Goal: Information Seeking & Learning: Check status

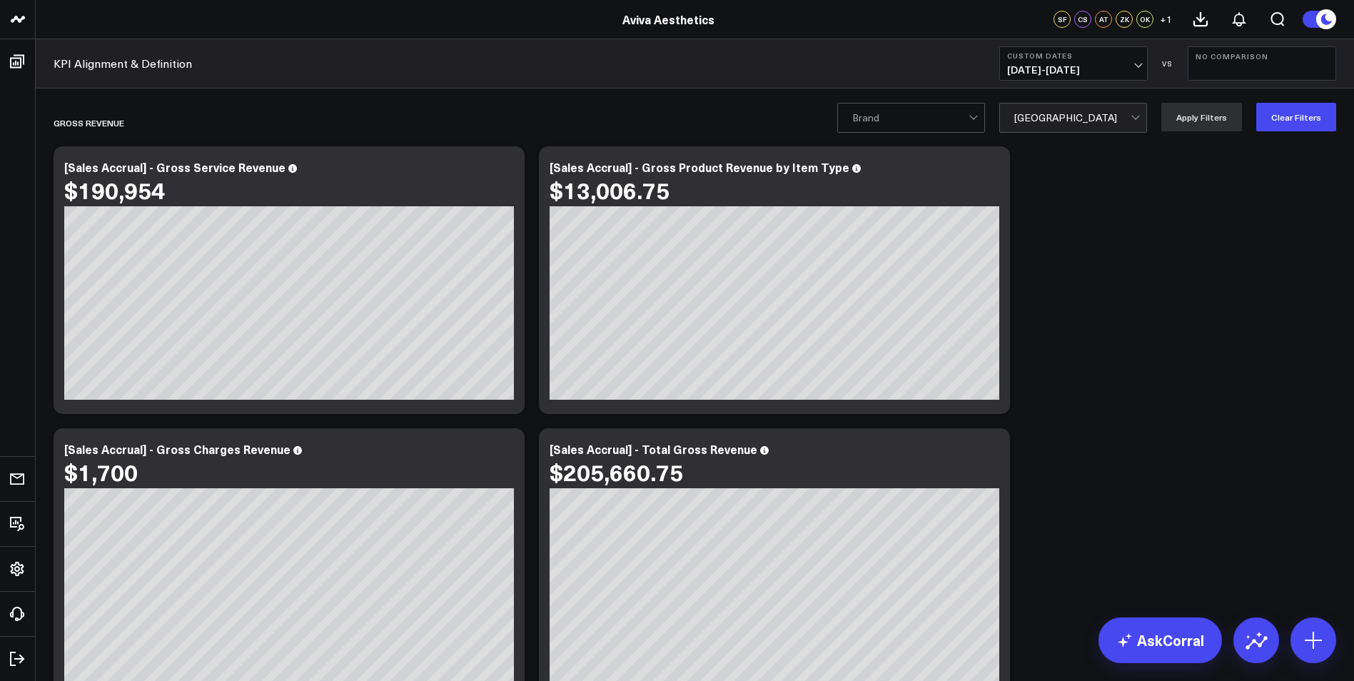
click at [1129, 120] on div at bounding box center [1072, 118] width 116 height 29
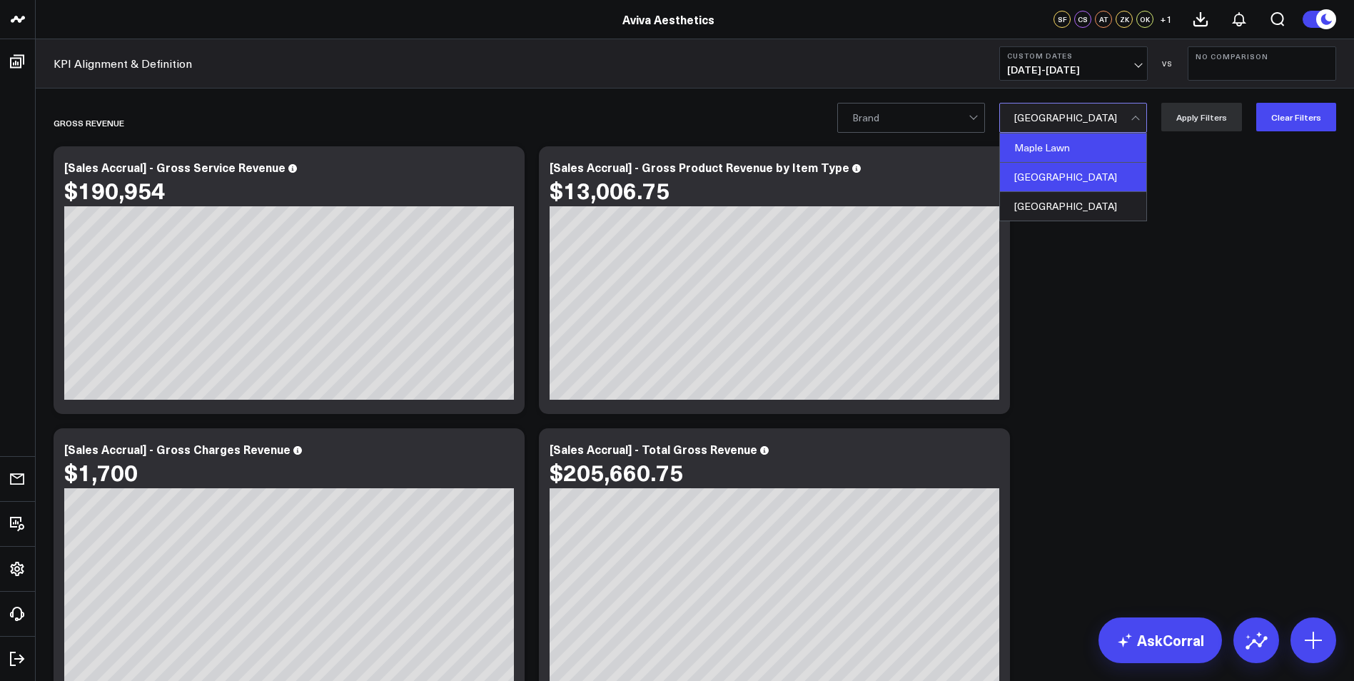
click at [1112, 151] on div "Maple Lawn" at bounding box center [1073, 148] width 146 height 29
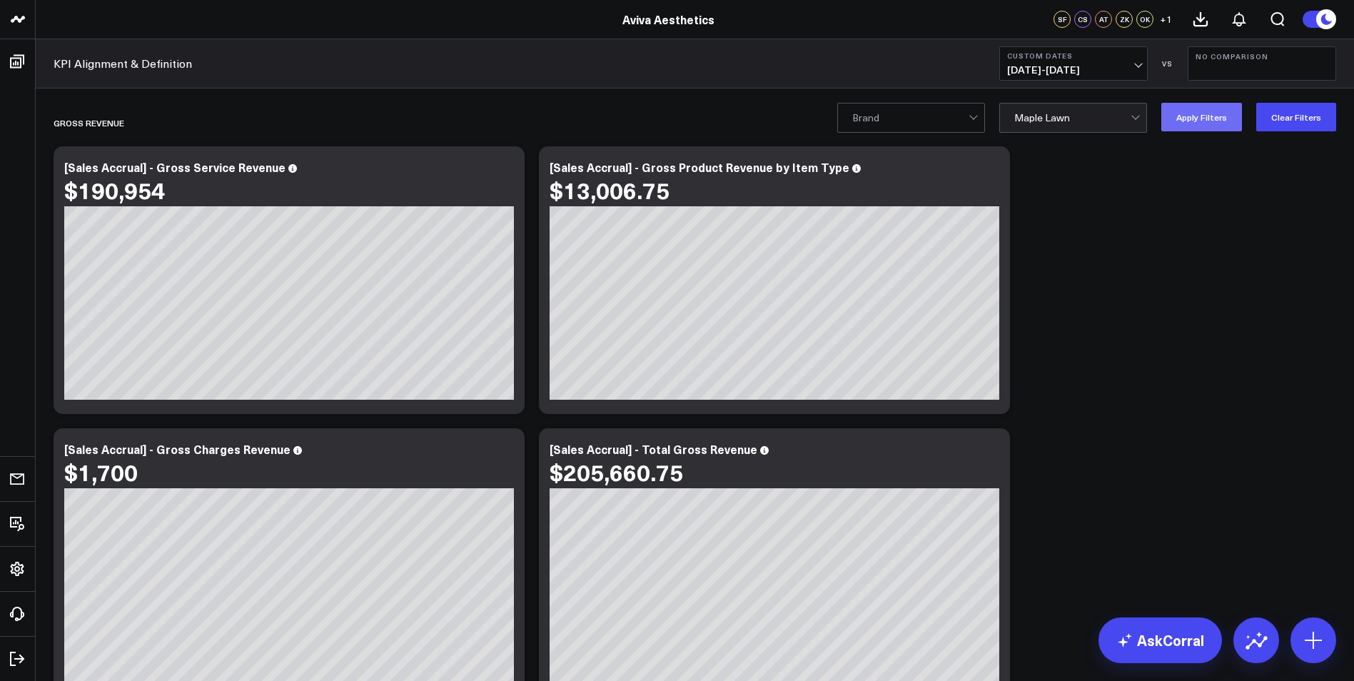
click at [1197, 116] on button "Apply Filters" at bounding box center [1202, 117] width 81 height 29
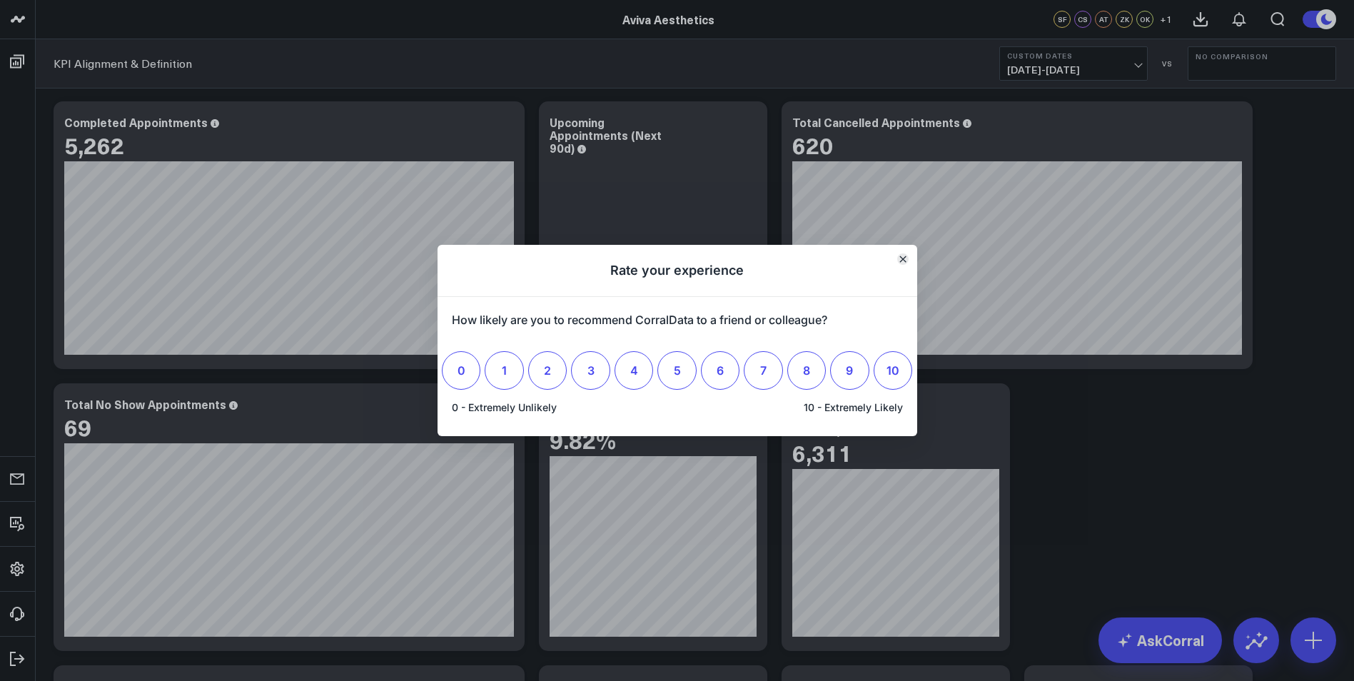
click at [904, 261] on icon "Close" at bounding box center [903, 259] width 6 height 6
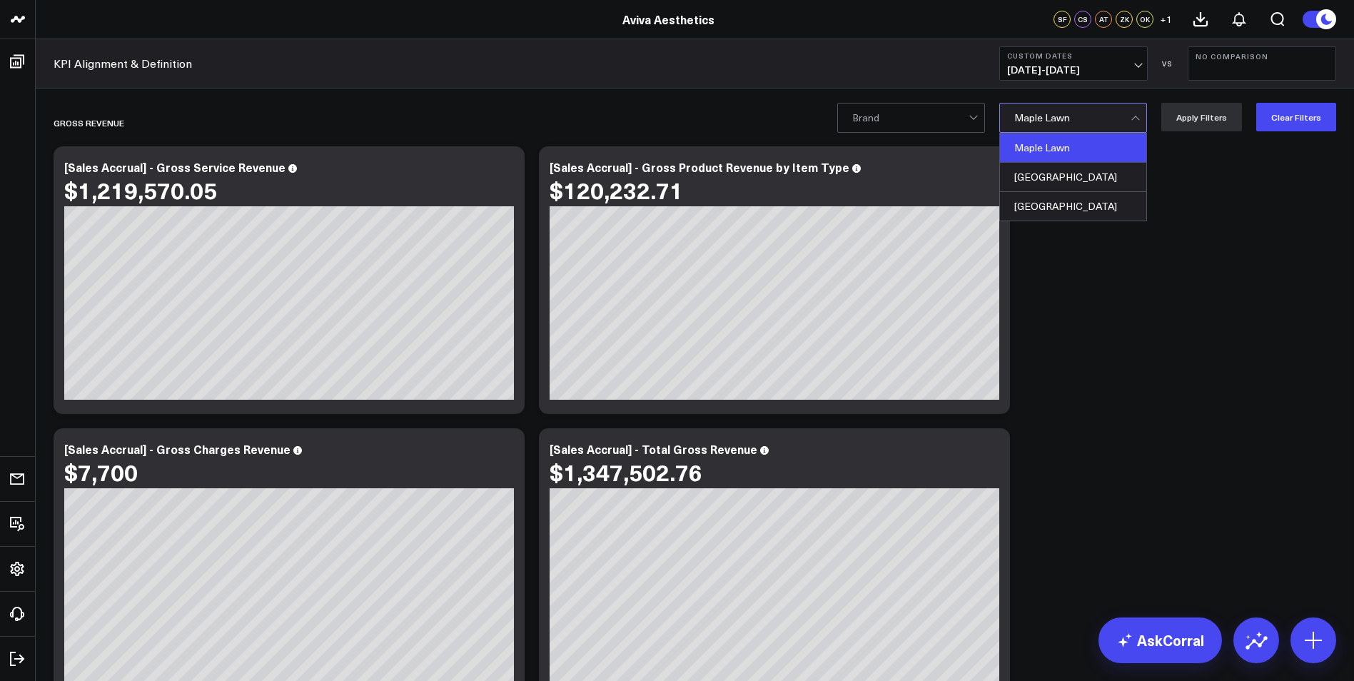
click at [1112, 122] on div at bounding box center [1072, 118] width 116 height 29
click at [1097, 179] on div "[GEOGRAPHIC_DATA]" at bounding box center [1073, 177] width 146 height 29
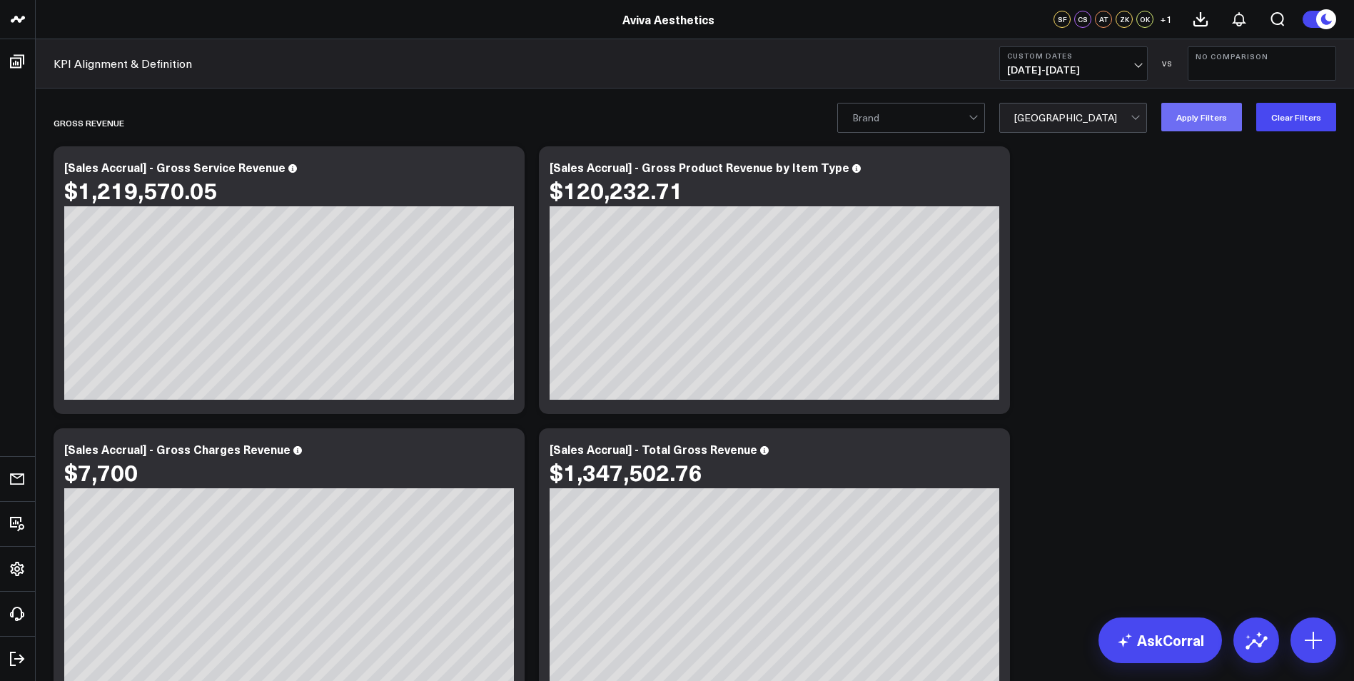
click at [1215, 119] on button "Apply Filters" at bounding box center [1202, 117] width 81 height 29
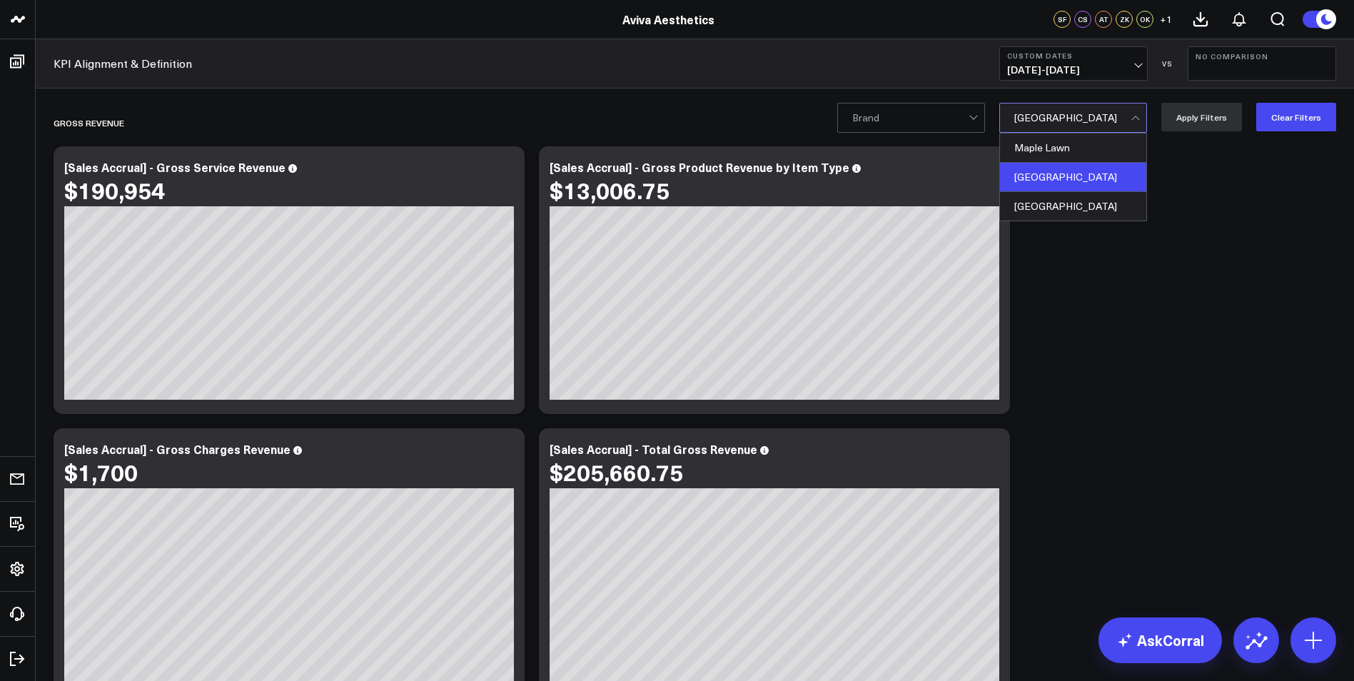
click at [1117, 118] on div at bounding box center [1072, 118] width 116 height 29
click at [1091, 207] on div "[GEOGRAPHIC_DATA]" at bounding box center [1073, 206] width 146 height 29
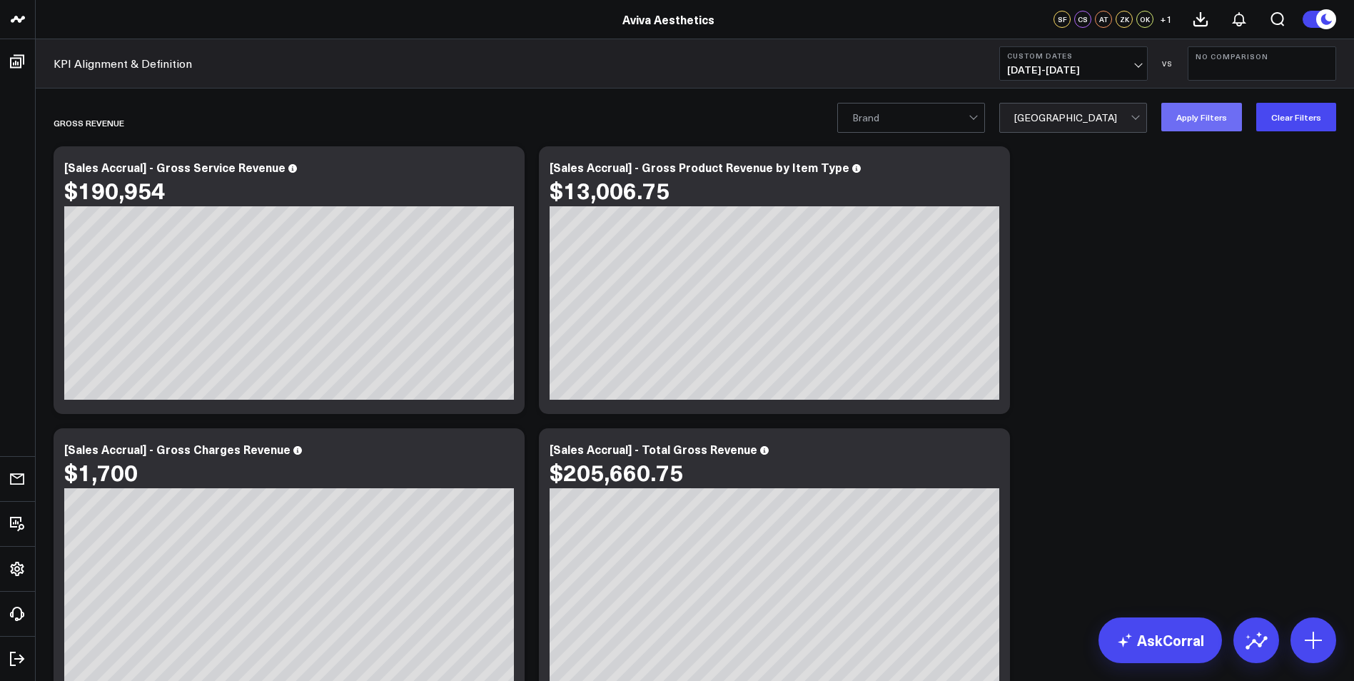
click at [1204, 125] on button "Apply Filters" at bounding box center [1202, 117] width 81 height 29
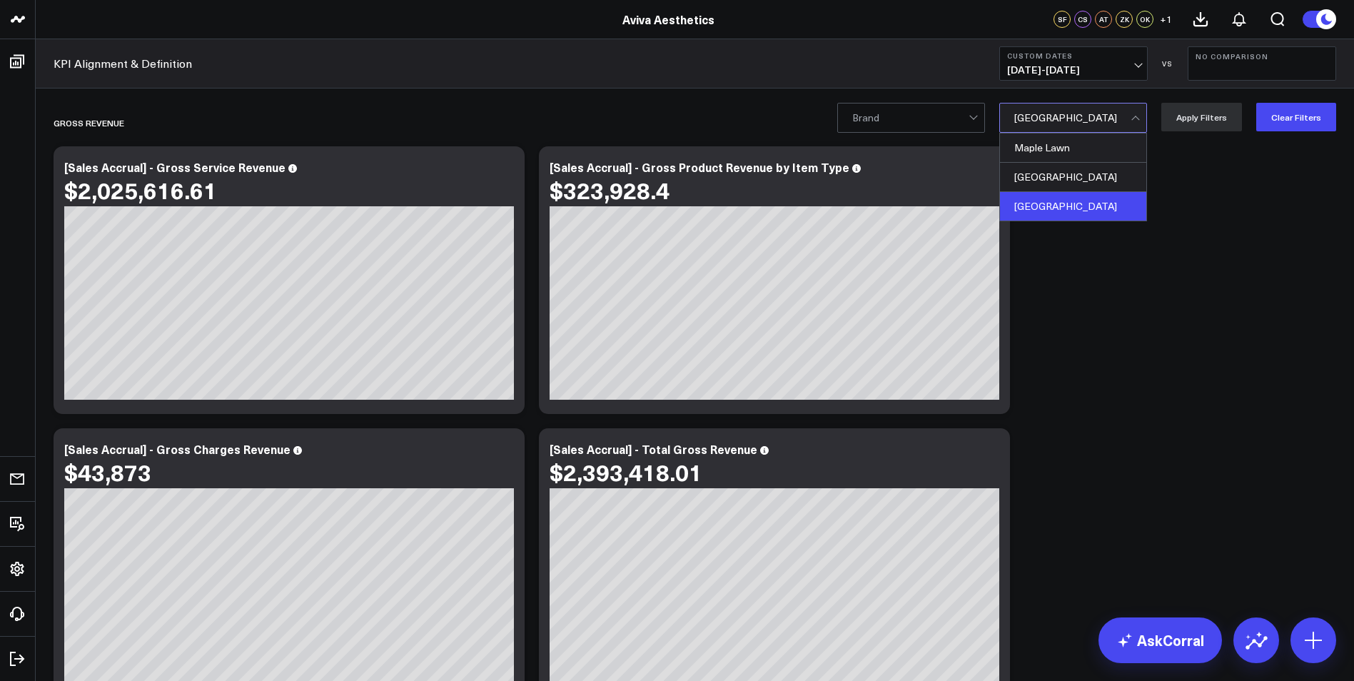
click at [1127, 114] on div at bounding box center [1072, 118] width 116 height 29
click at [1114, 146] on div "Maple Lawn" at bounding box center [1073, 148] width 146 height 29
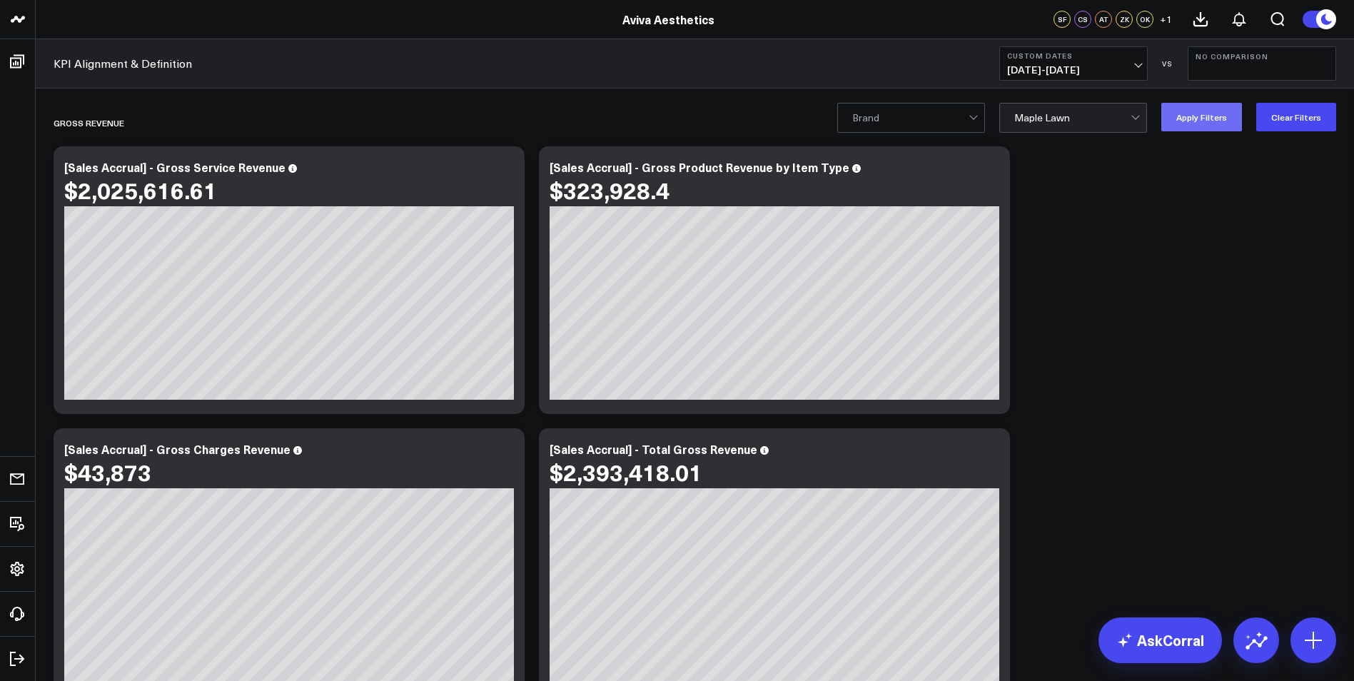
drag, startPoint x: 1308, startPoint y: 118, endPoint x: 1230, endPoint y: 126, distance: 78.3
click at [1230, 126] on div "Brand Maple Lawn Apply Filters Clear Filters" at bounding box center [1086, 117] width 499 height 29
click at [1230, 126] on button "Apply Filters" at bounding box center [1202, 117] width 81 height 29
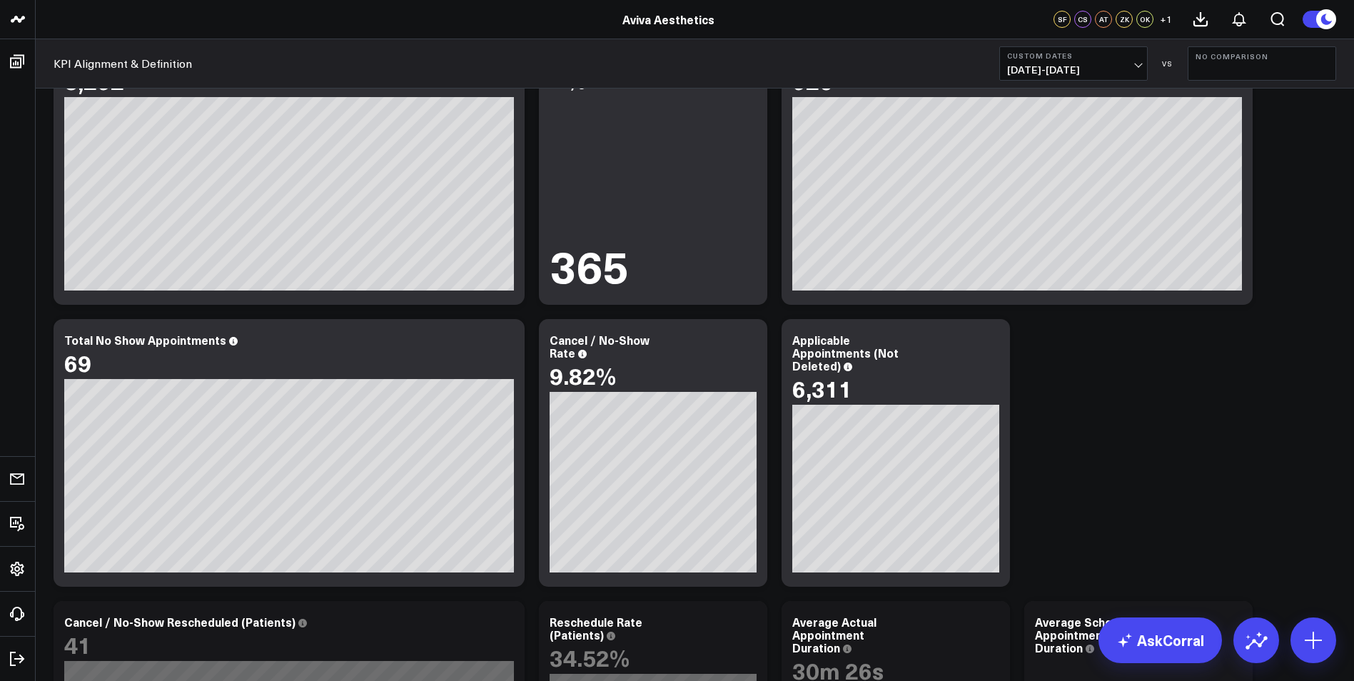
scroll to position [3498, 0]
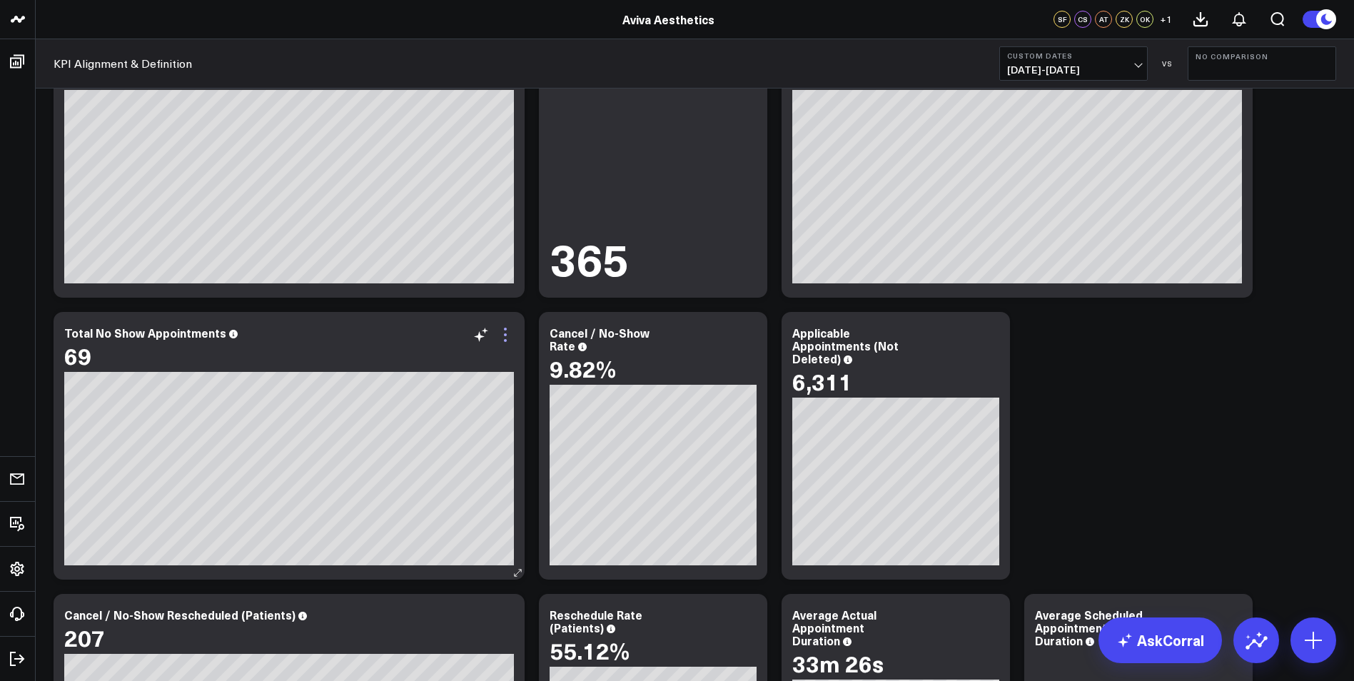
click at [504, 337] on icon at bounding box center [505, 334] width 17 height 17
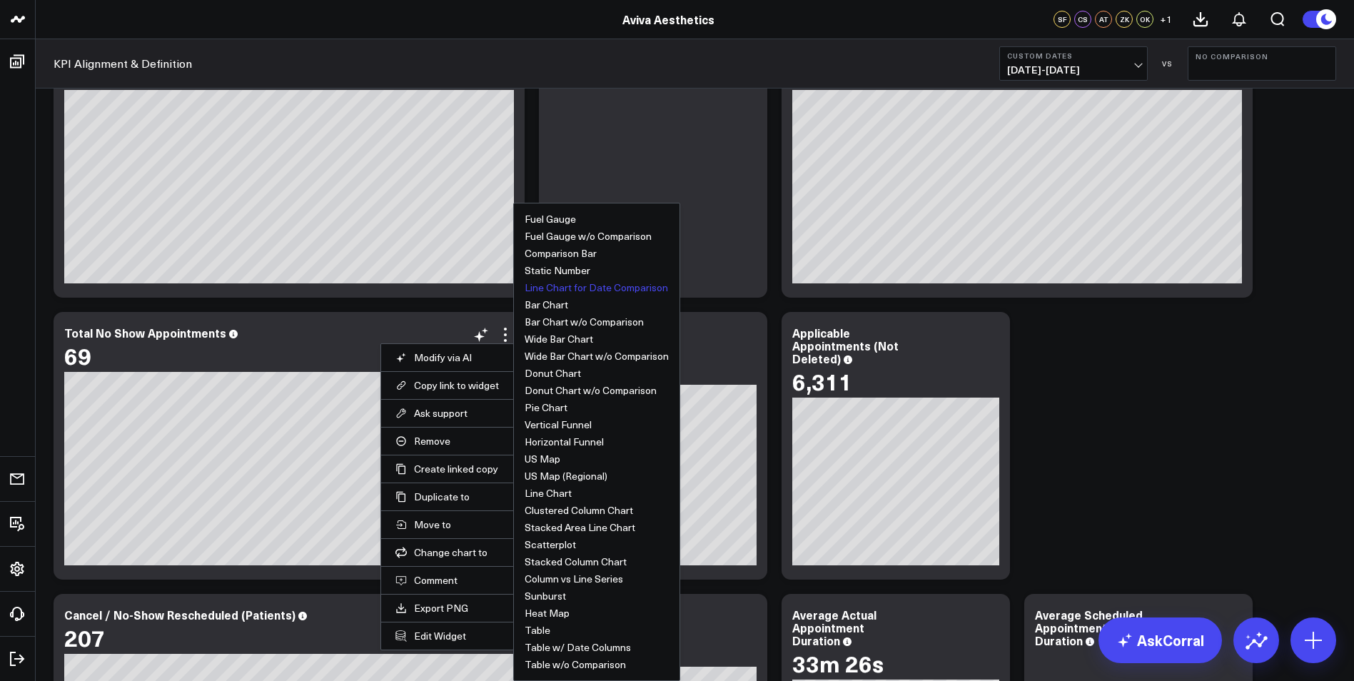
scroll to position [3570, 0]
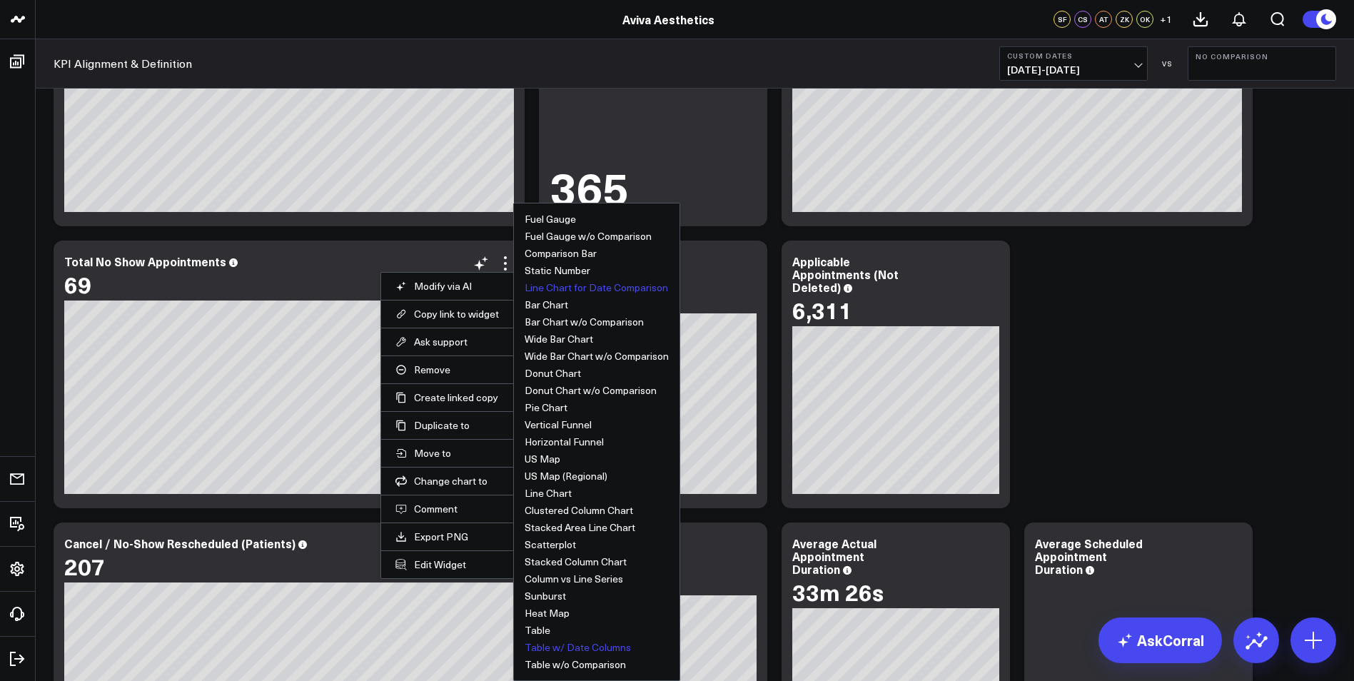
click at [575, 646] on button "Table w/ Date Columns" at bounding box center [578, 648] width 106 height 10
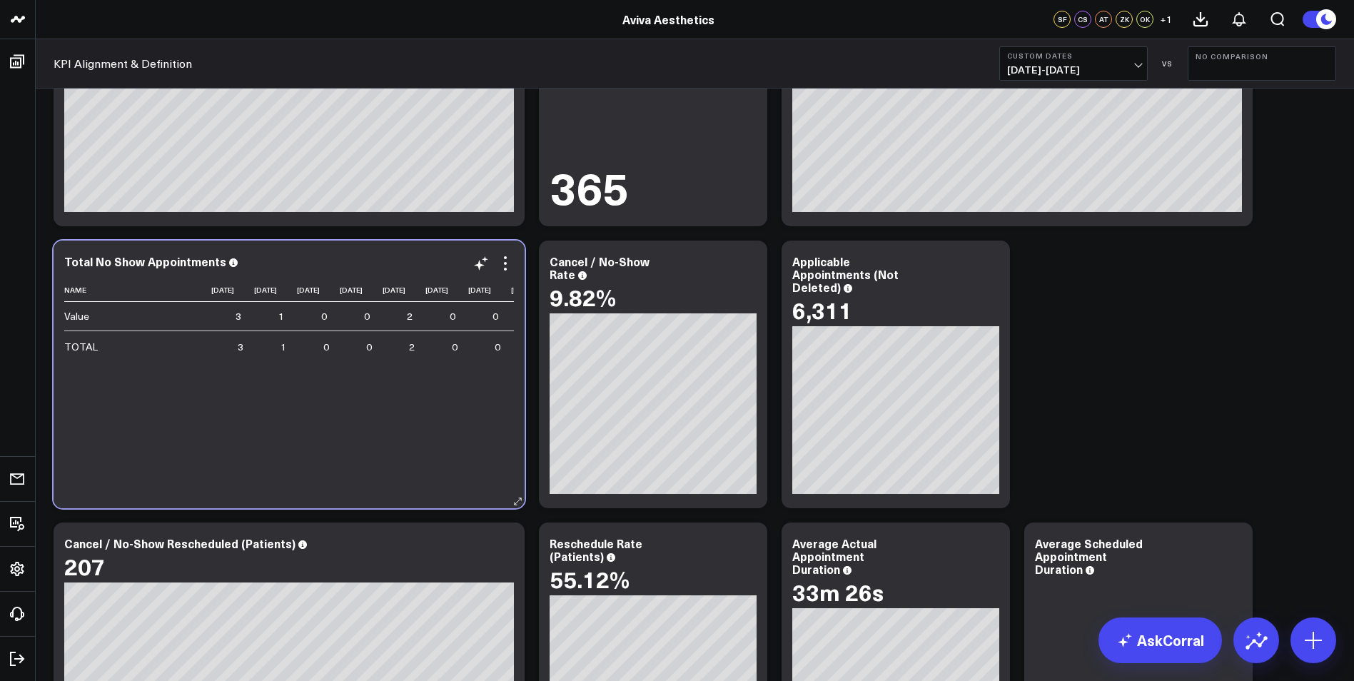
scroll to position [0, 0]
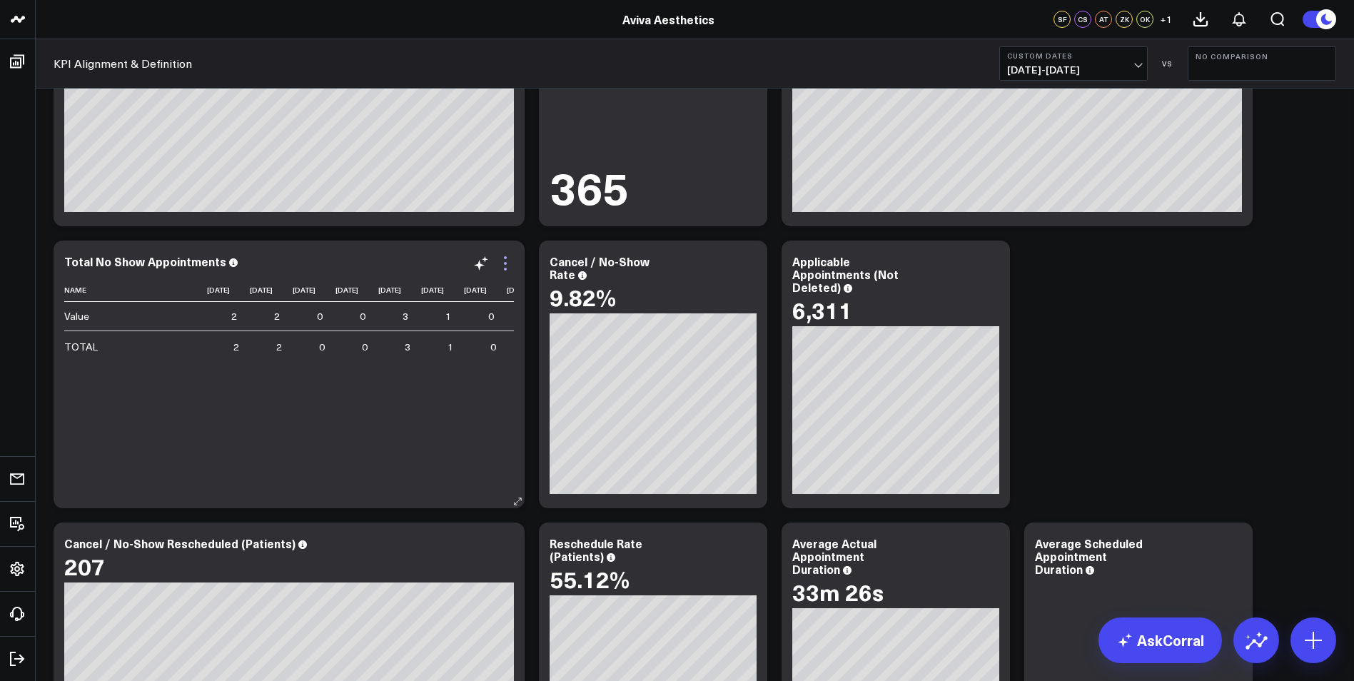
click at [505, 261] on icon at bounding box center [505, 263] width 17 height 17
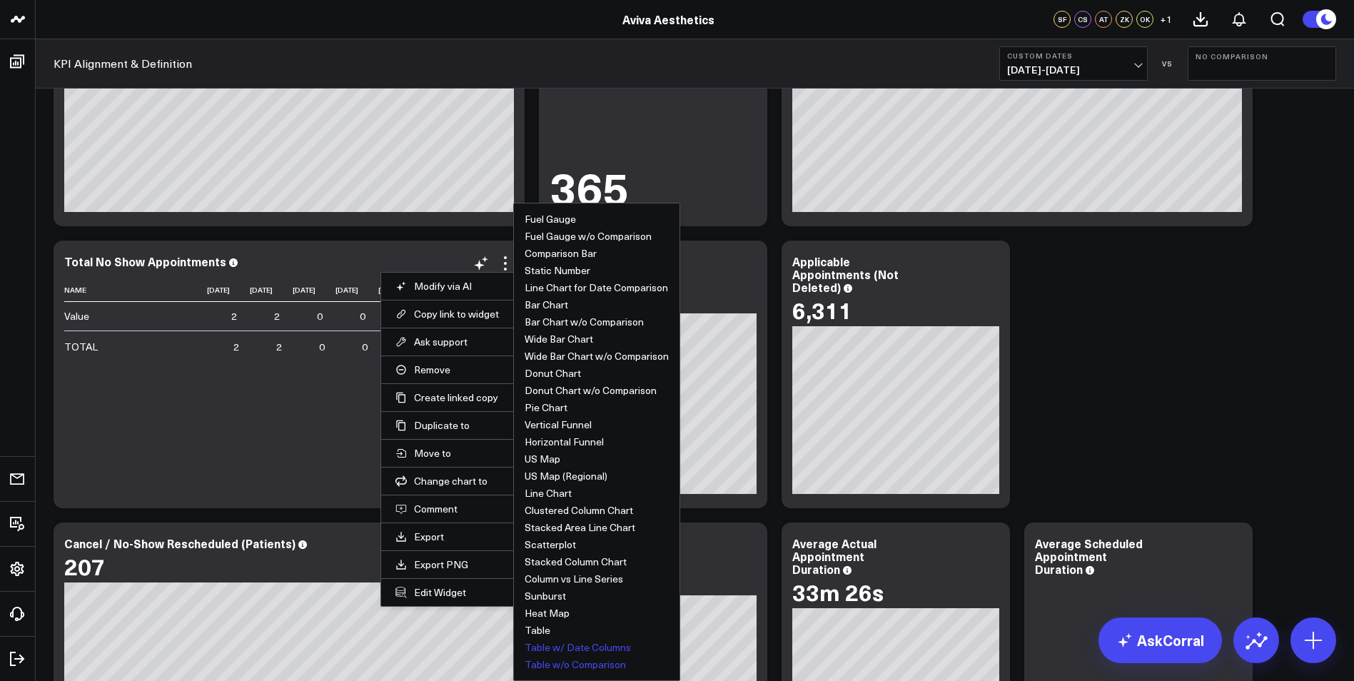
click at [588, 665] on button "Table w/o Comparison" at bounding box center [575, 665] width 101 height 10
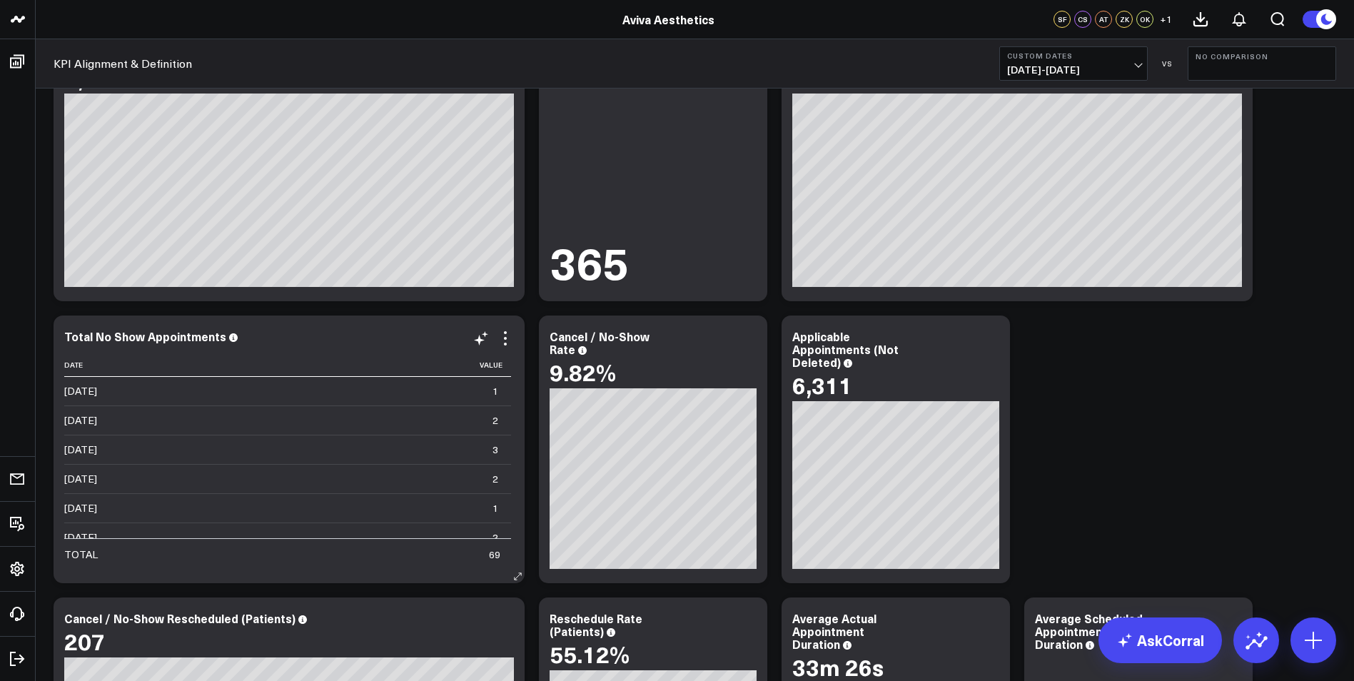
scroll to position [3498, 0]
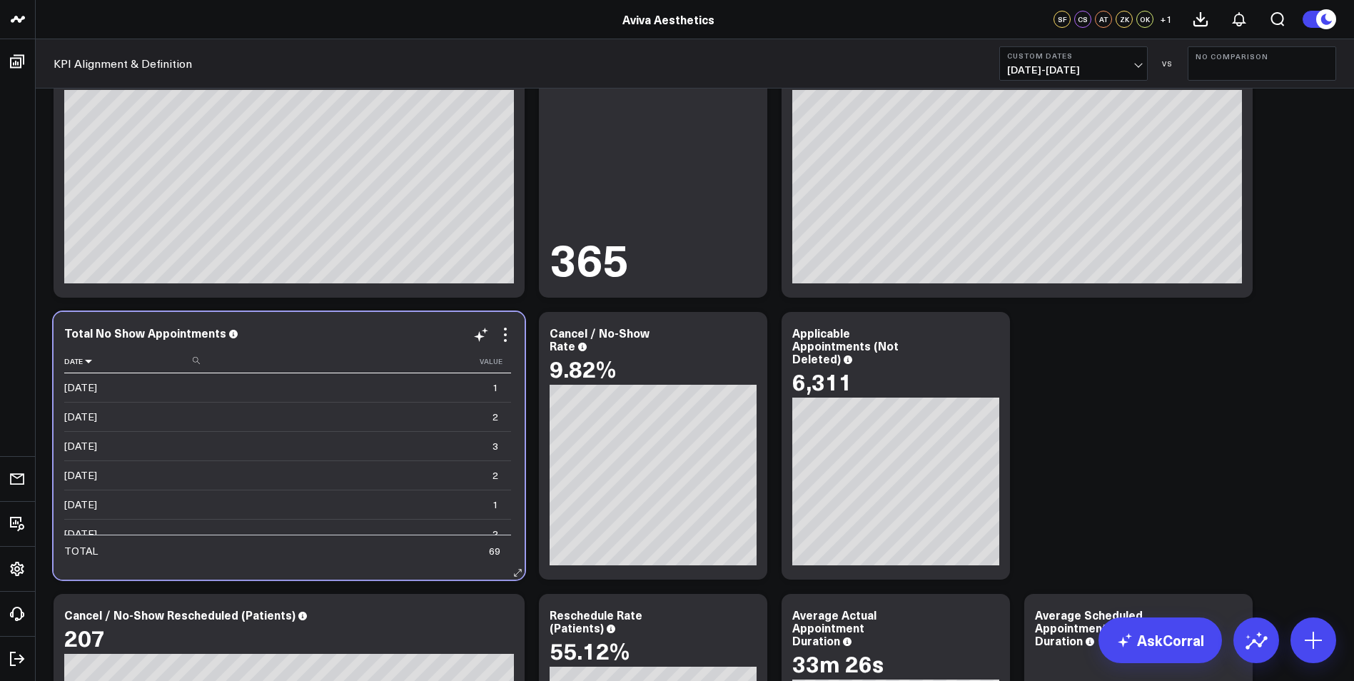
click at [89, 364] on icon at bounding box center [88, 361] width 11 height 9
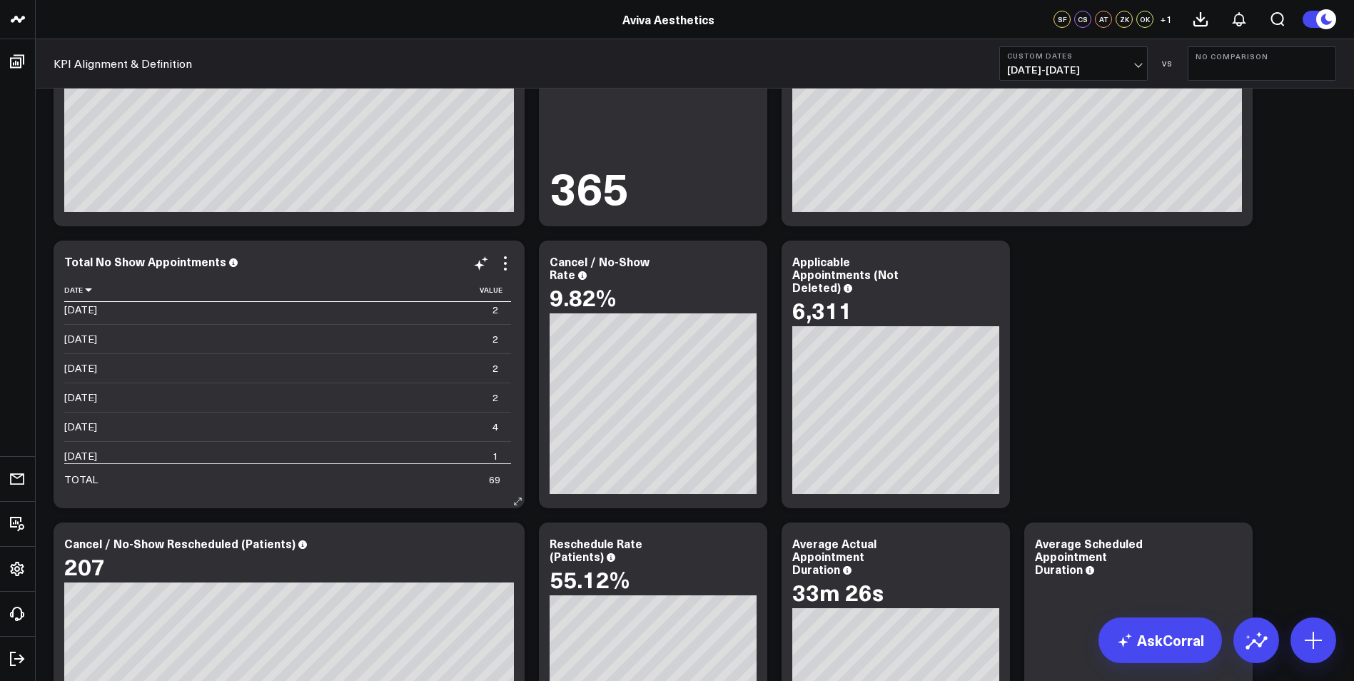
scroll to position [0, 0]
click at [503, 266] on icon at bounding box center [505, 263] width 17 height 17
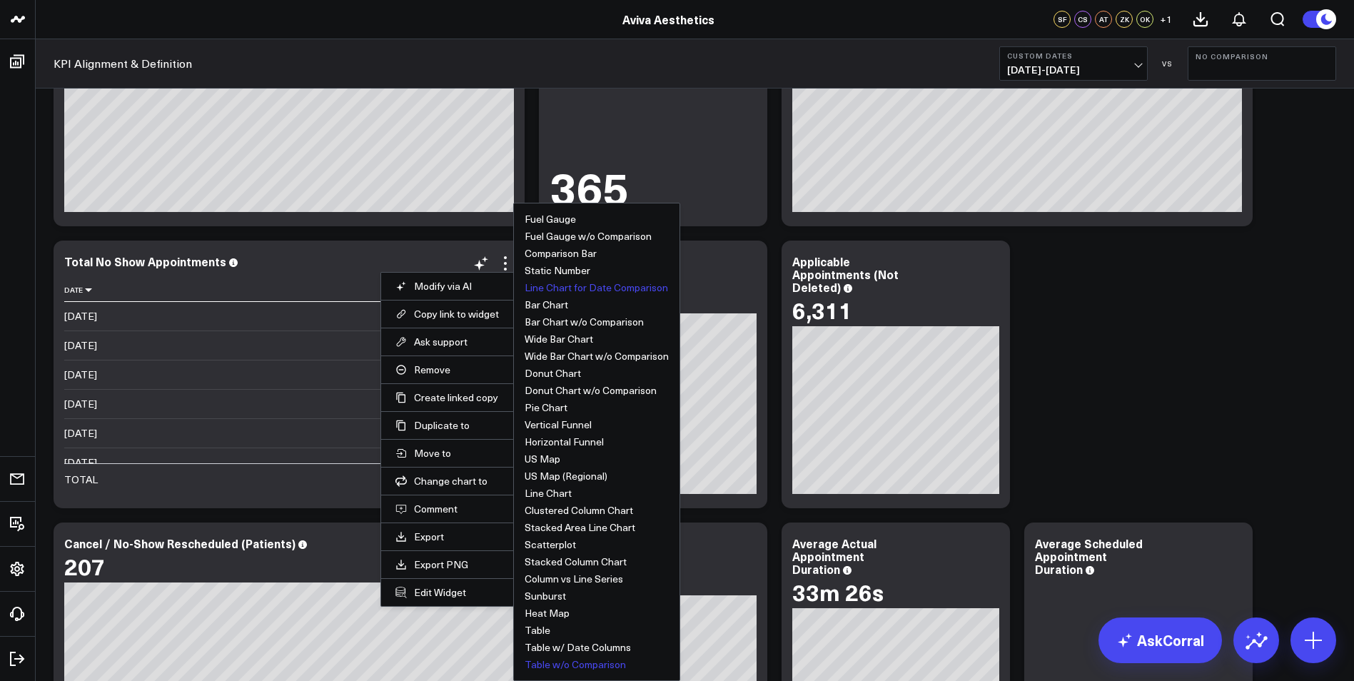
click at [572, 288] on button "Line Chart for Date Comparison" at bounding box center [596, 288] width 143 height 10
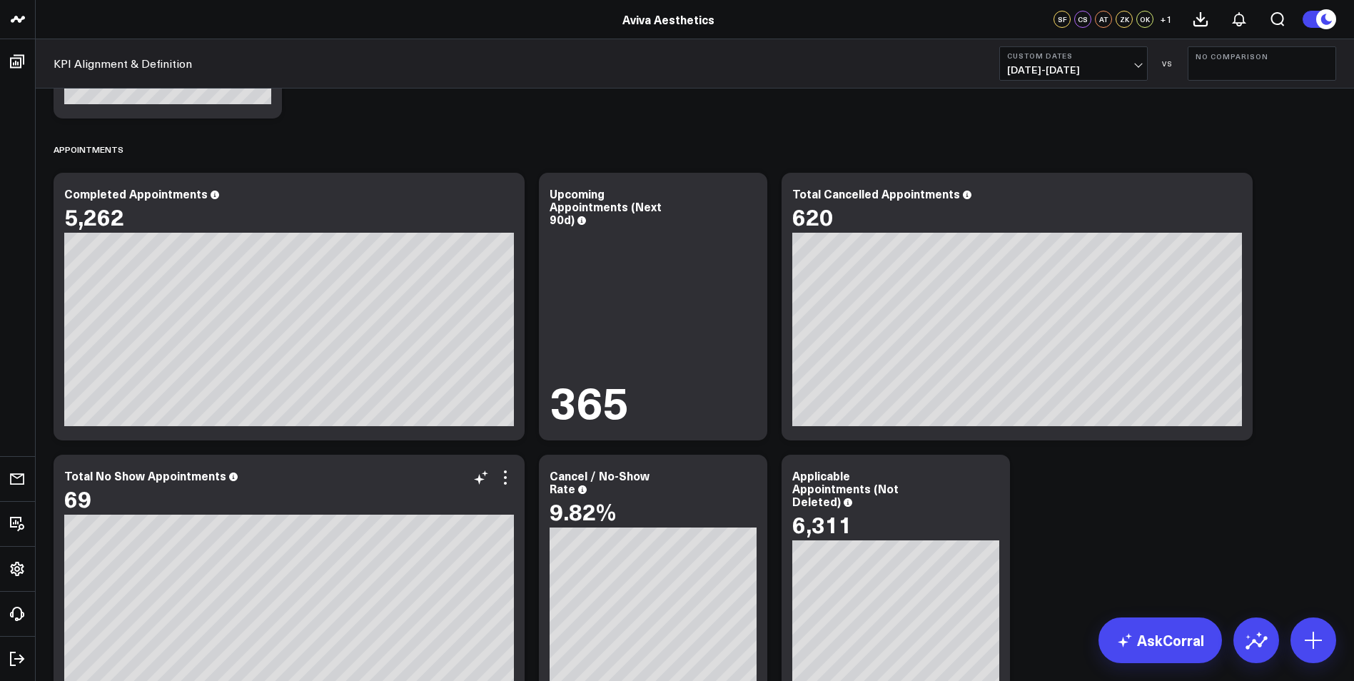
scroll to position [3284, 0]
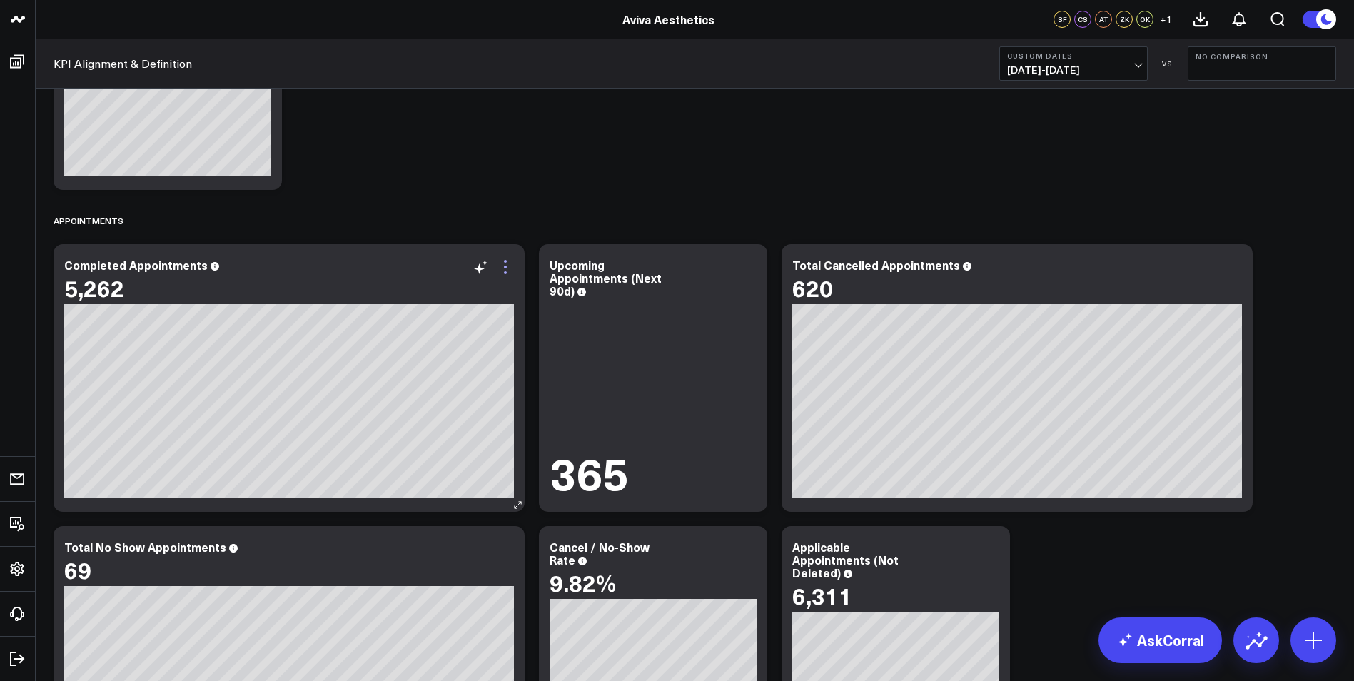
click at [504, 270] on icon at bounding box center [505, 266] width 17 height 17
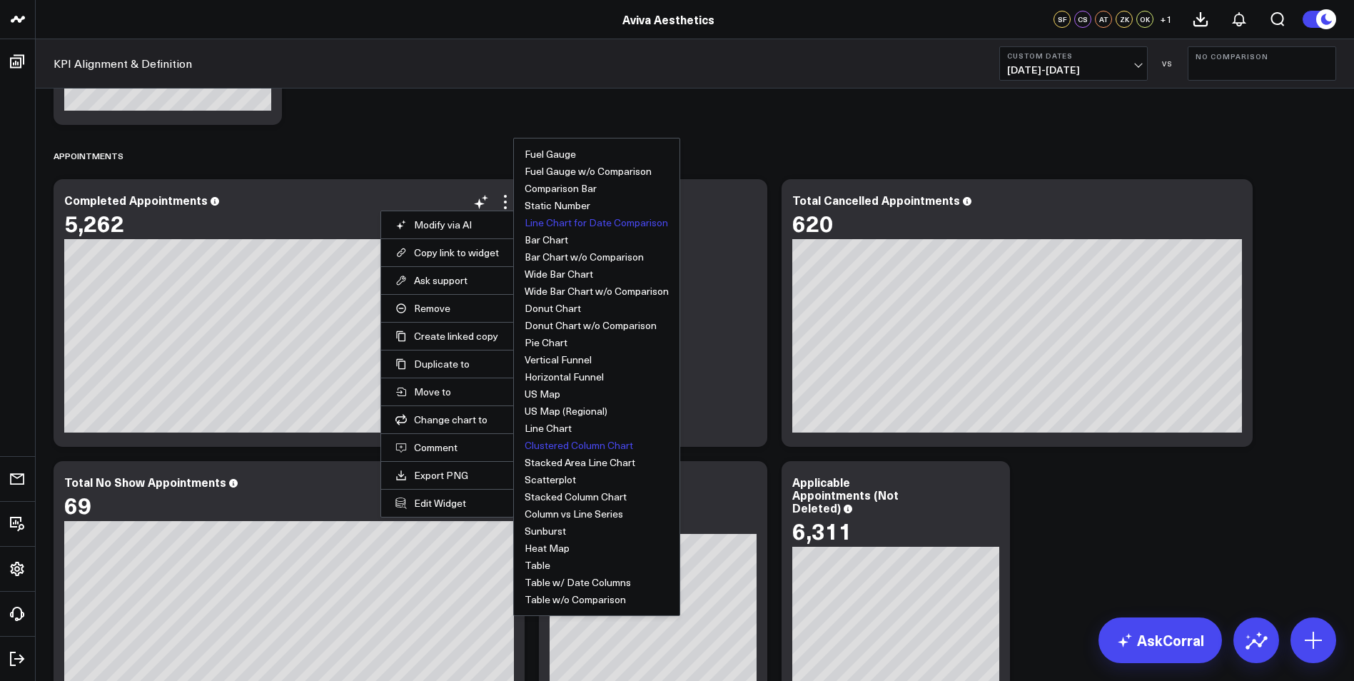
scroll to position [3355, 0]
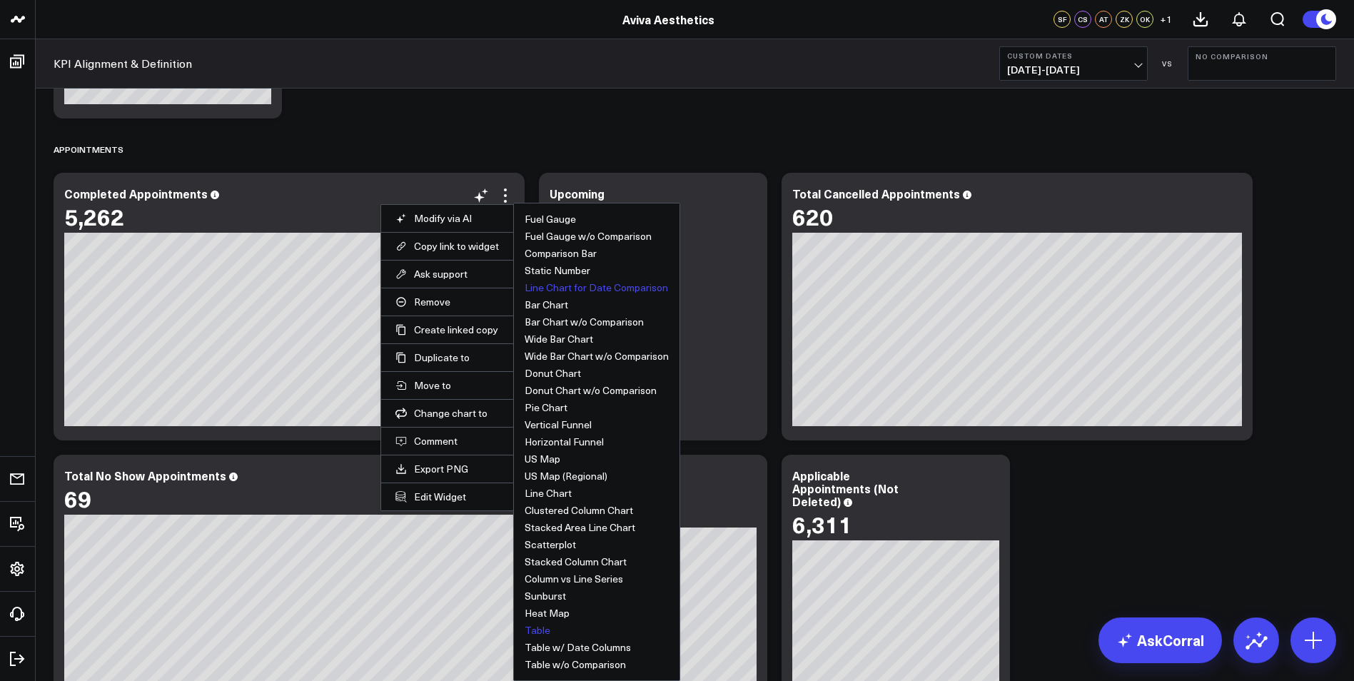
click at [545, 630] on button "Table" at bounding box center [538, 630] width 26 height 10
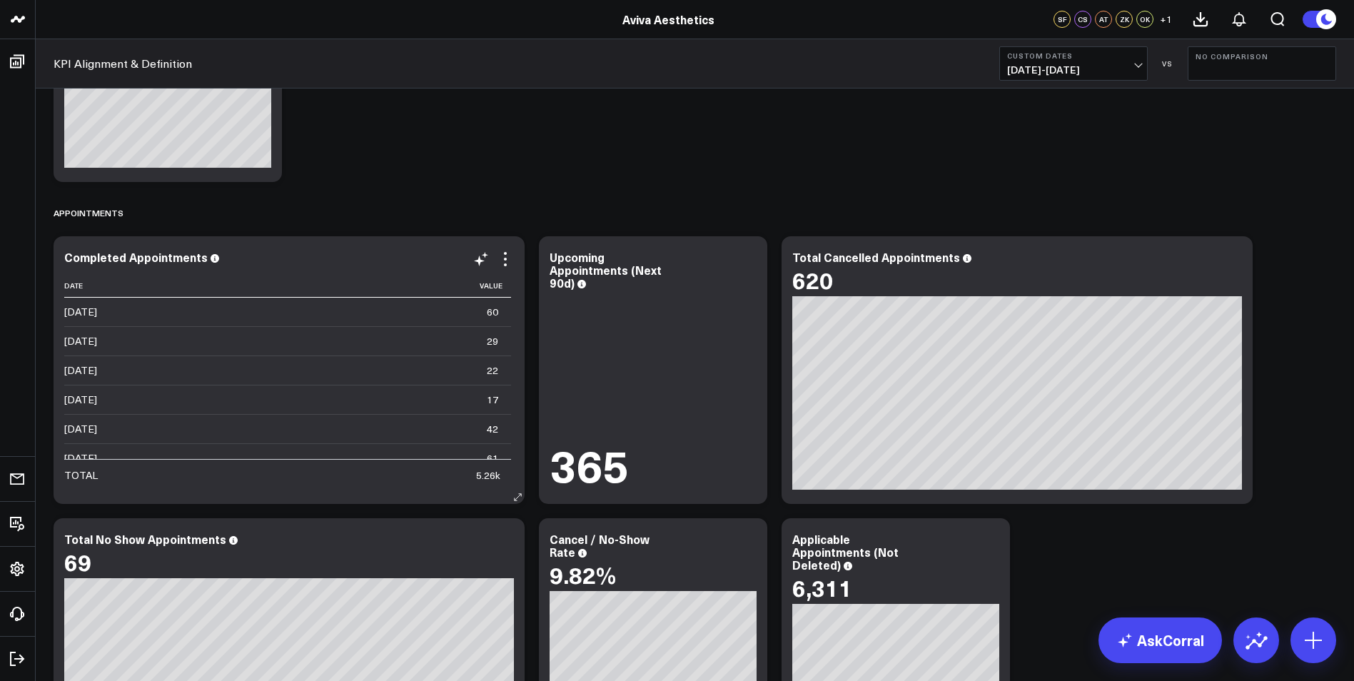
scroll to position [3284, 0]
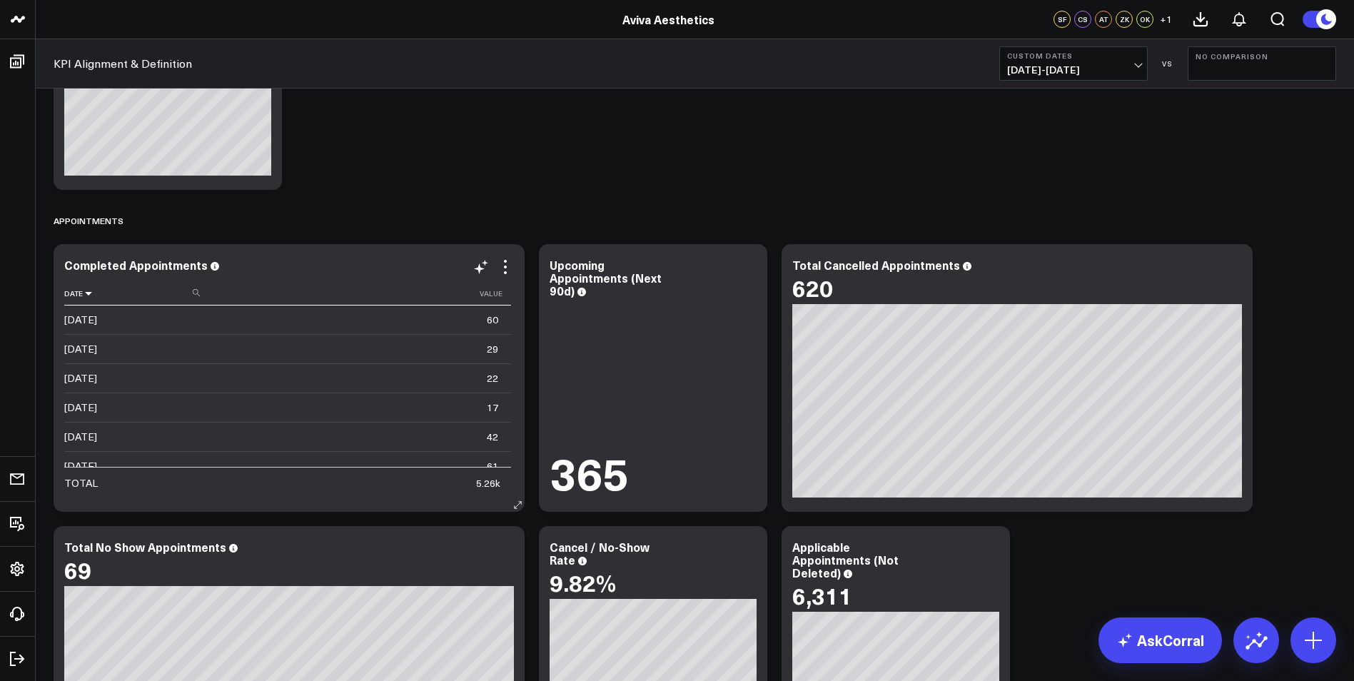
click at [89, 296] on icon at bounding box center [88, 293] width 11 height 9
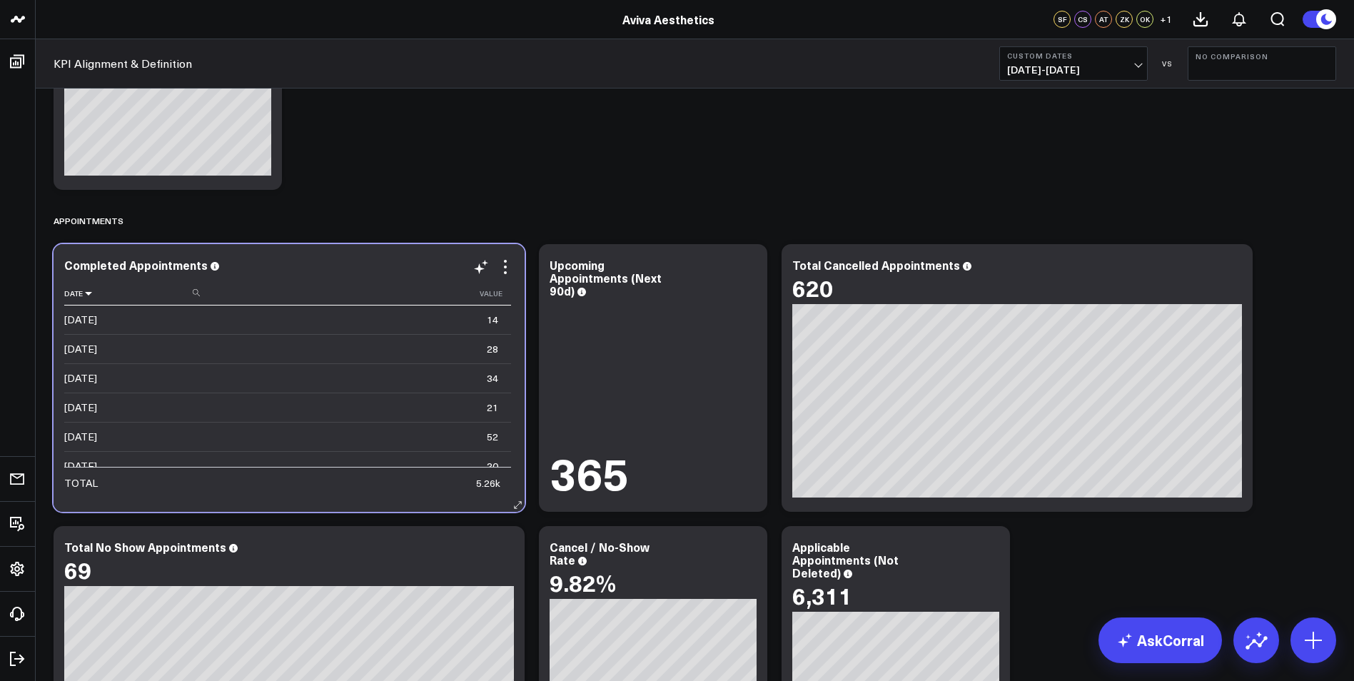
click at [89, 298] on icon at bounding box center [88, 293] width 11 height 9
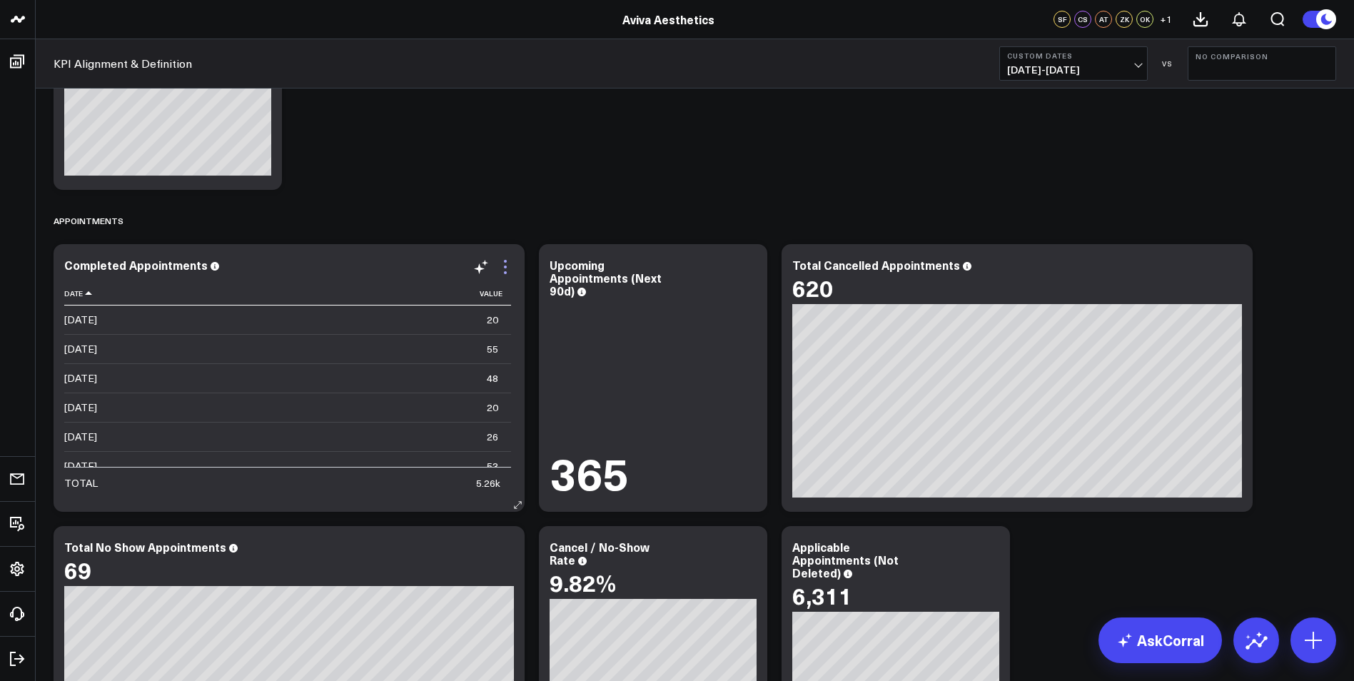
click at [507, 268] on icon at bounding box center [505, 266] width 17 height 17
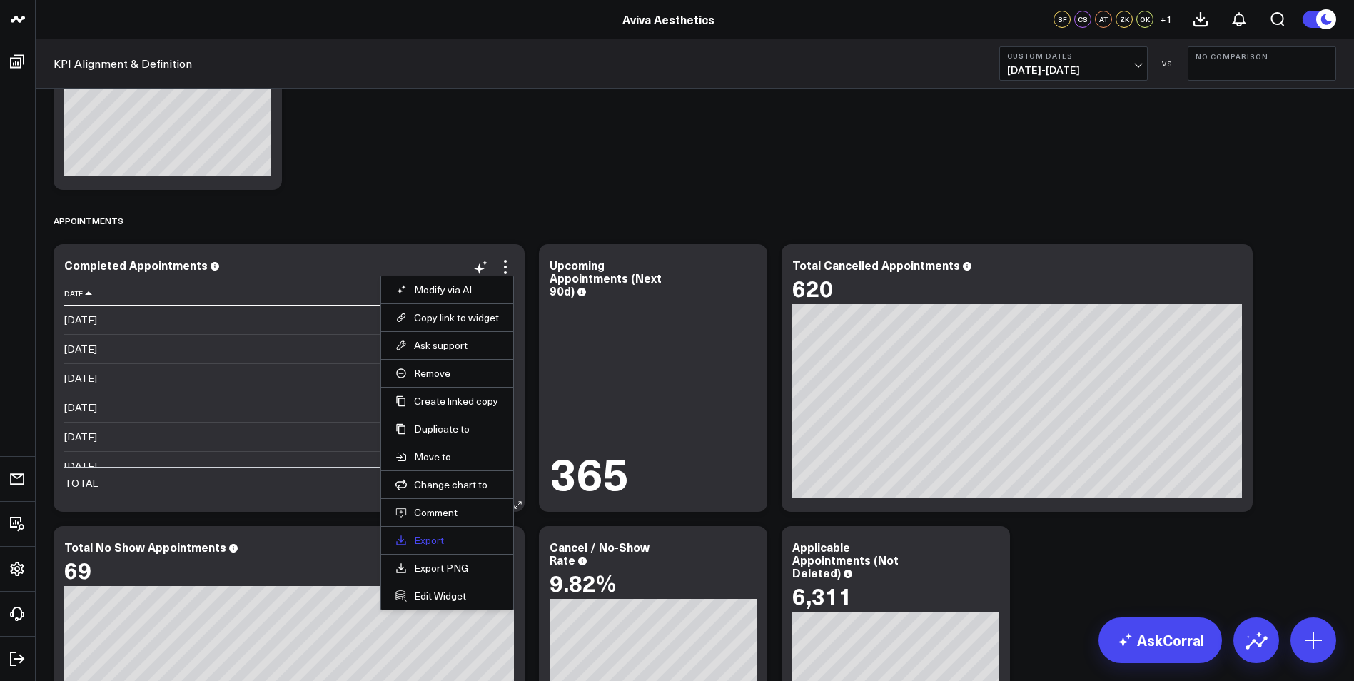
click at [428, 540] on link "Export" at bounding box center [448, 540] width 104 height 13
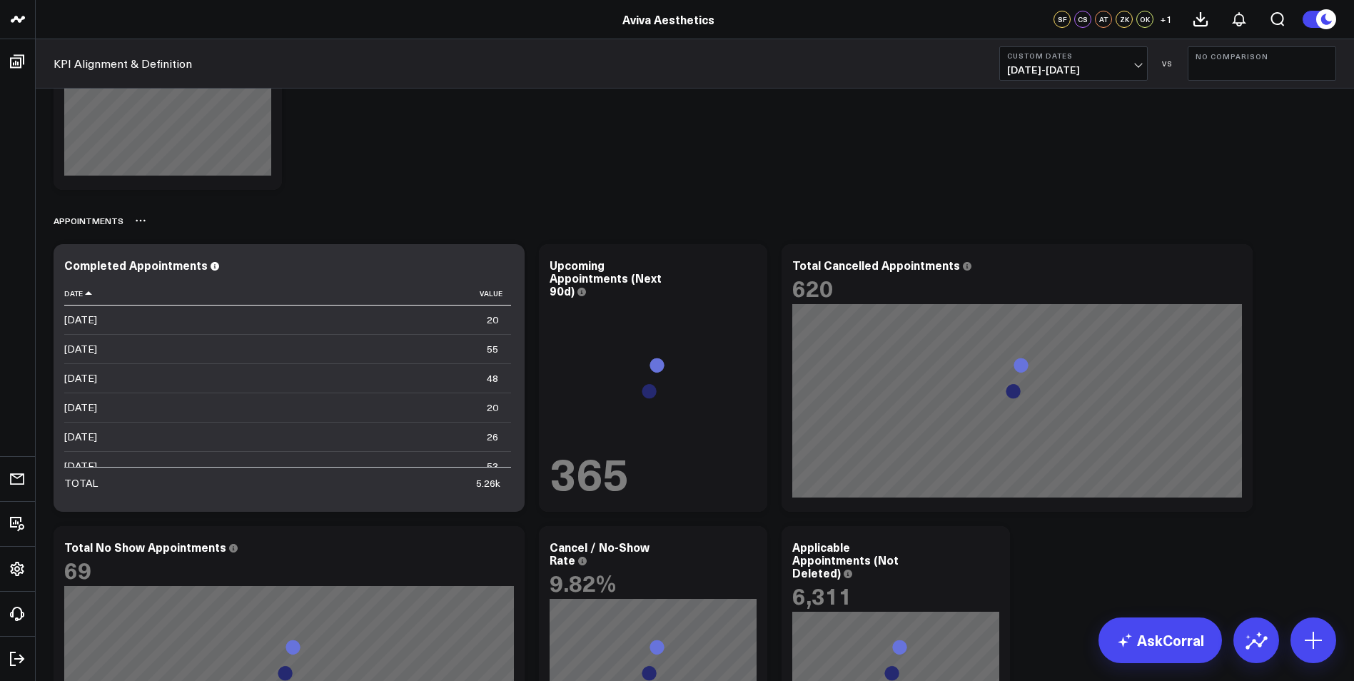
click at [542, 222] on div "Appointments" at bounding box center [695, 220] width 1283 height 33
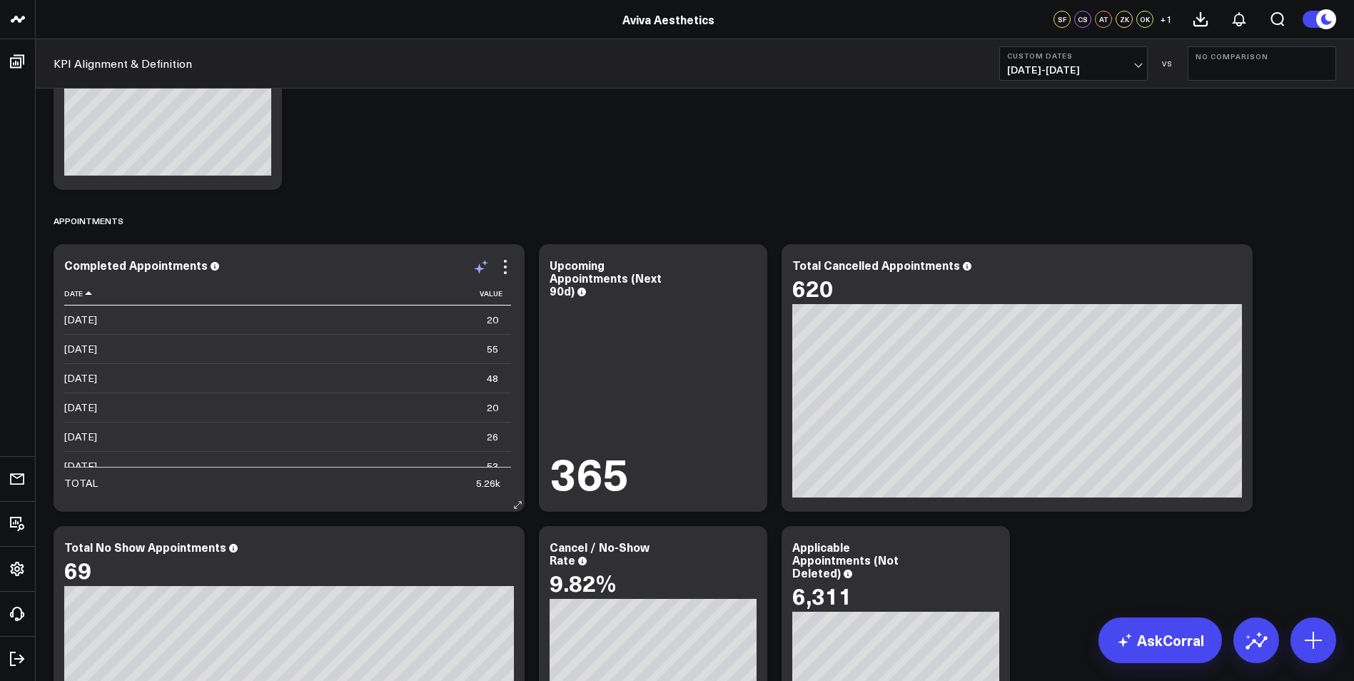
click at [485, 268] on icon at bounding box center [481, 266] width 17 height 17
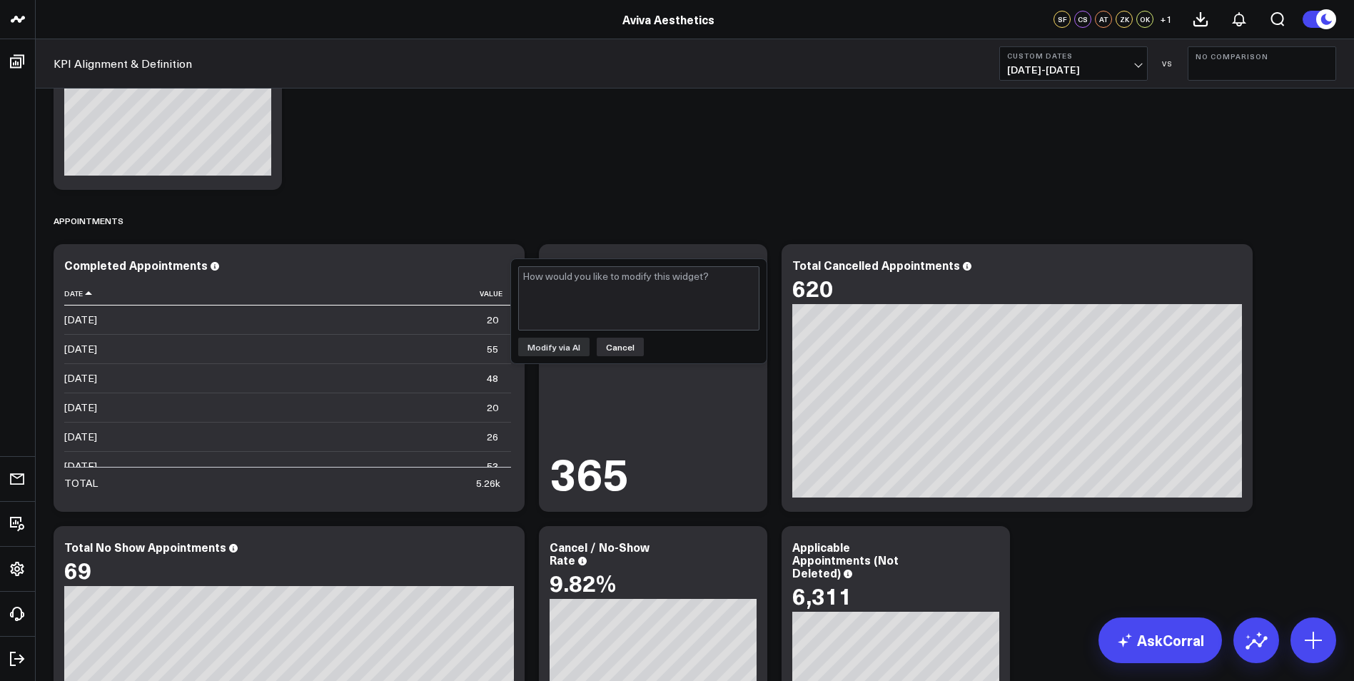
click at [628, 347] on button "Cancel" at bounding box center [620, 347] width 47 height 19
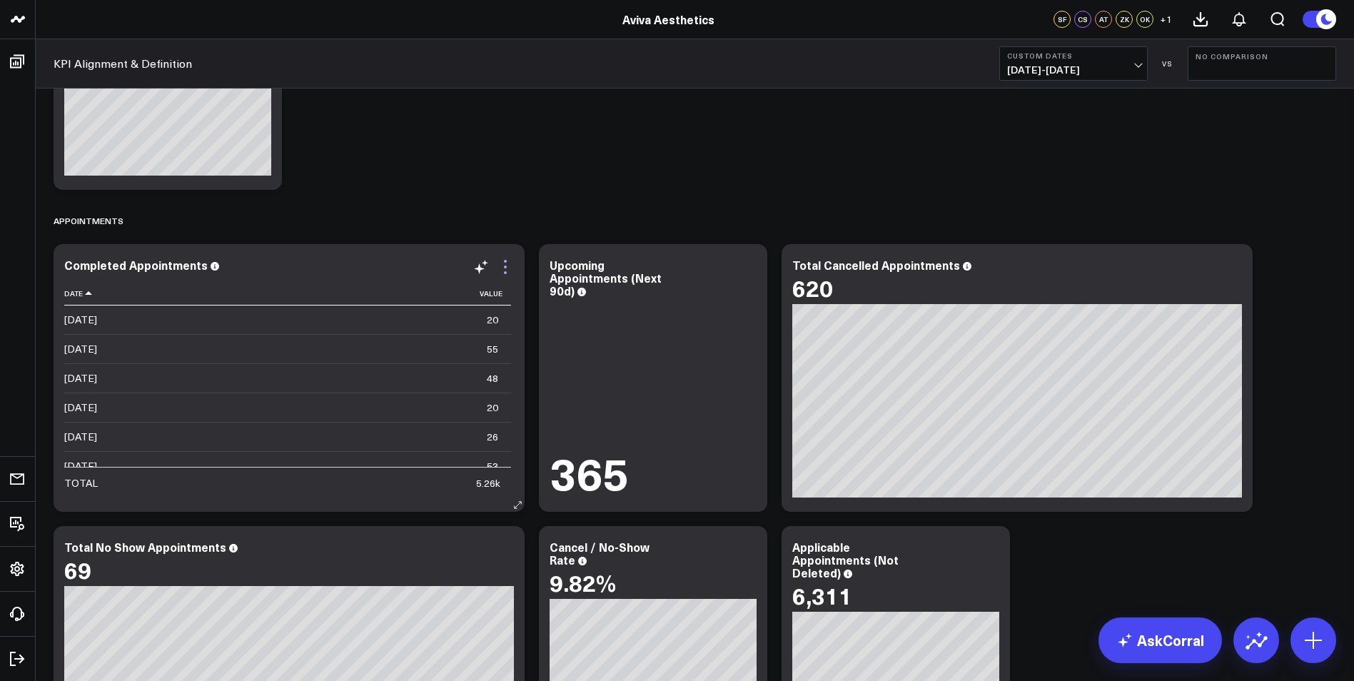
click at [508, 267] on icon at bounding box center [505, 266] width 17 height 17
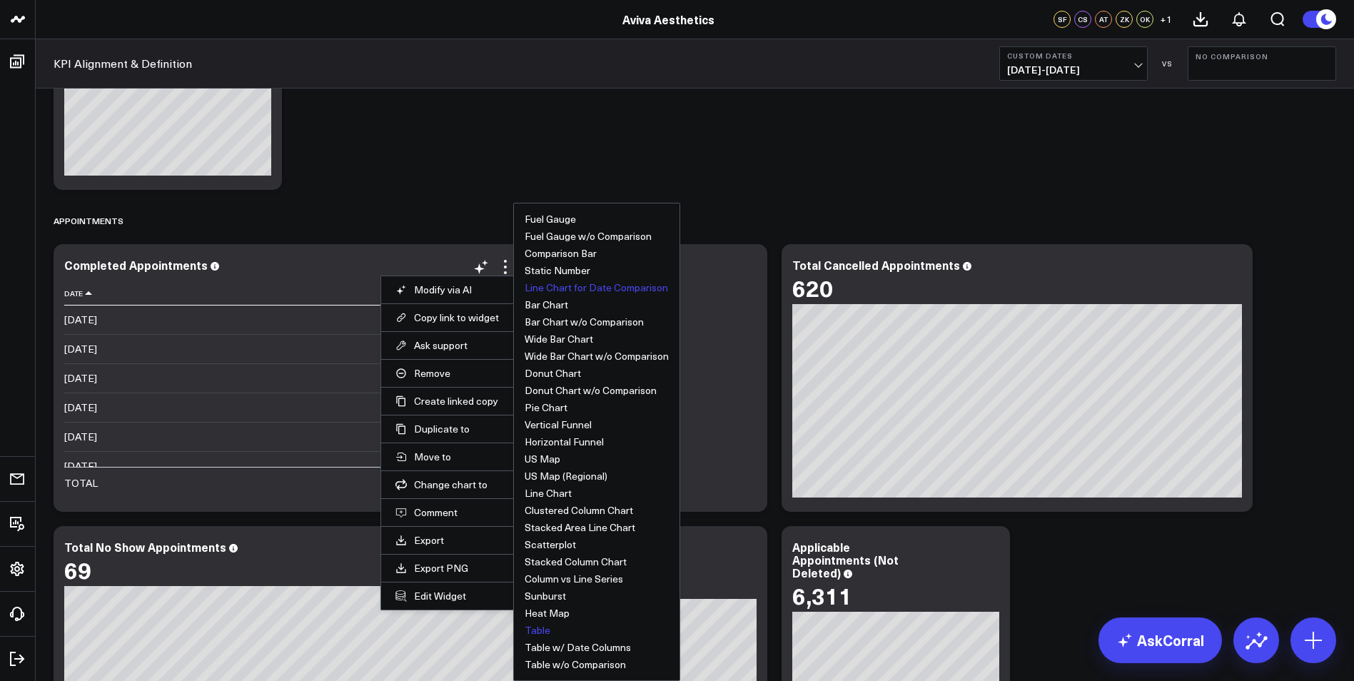
click at [560, 290] on button "Line Chart for Date Comparison" at bounding box center [596, 288] width 143 height 10
